Goal: Transaction & Acquisition: Book appointment/travel/reservation

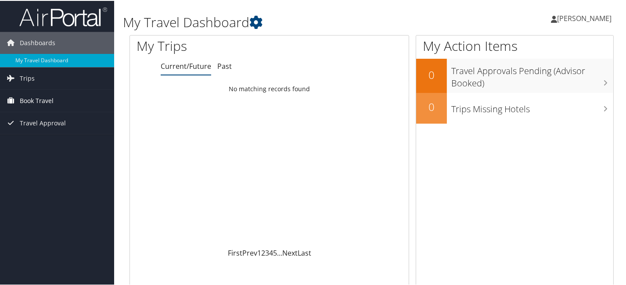
click at [40, 98] on span "Book Travel" at bounding box center [37, 100] width 34 height 22
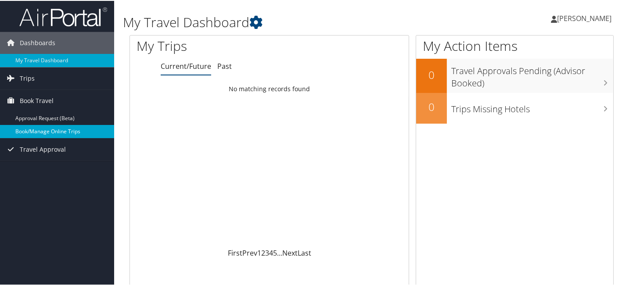
click at [51, 129] on link "Book/Manage Online Trips" at bounding box center [57, 130] width 114 height 13
